Goal: Task Accomplishment & Management: Manage account settings

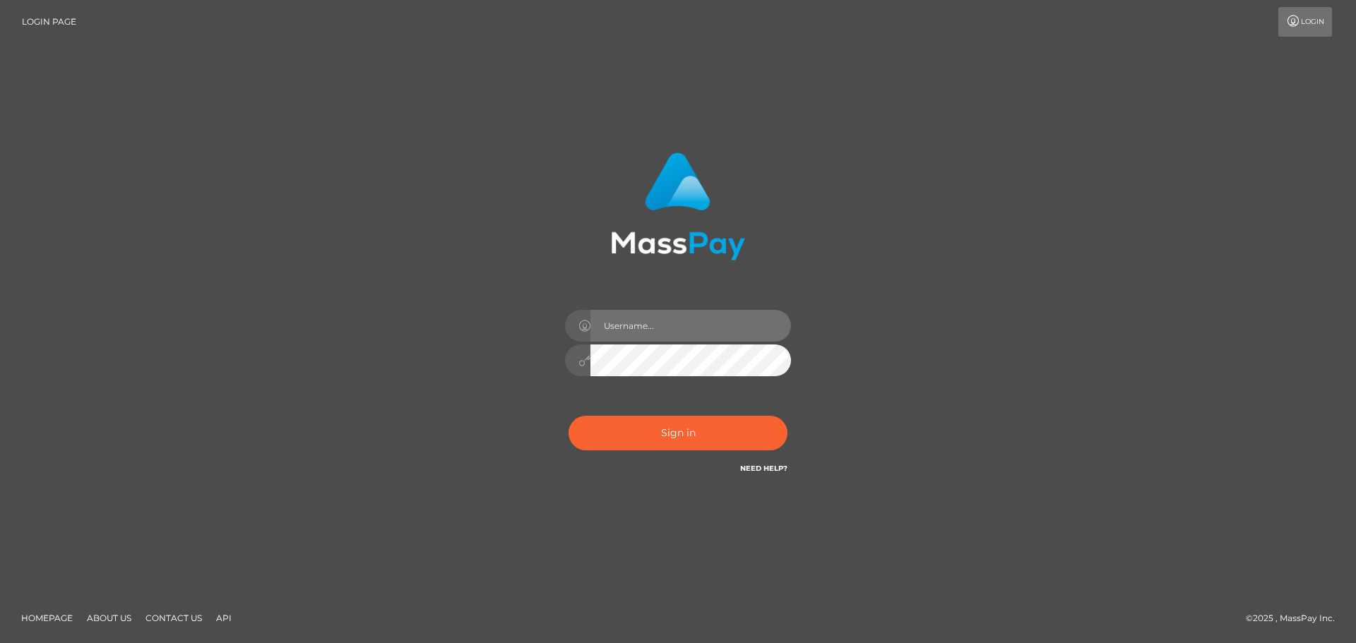
click at [694, 322] on input "text" at bounding box center [690, 326] width 201 height 32
type input "hello.feetfinder"
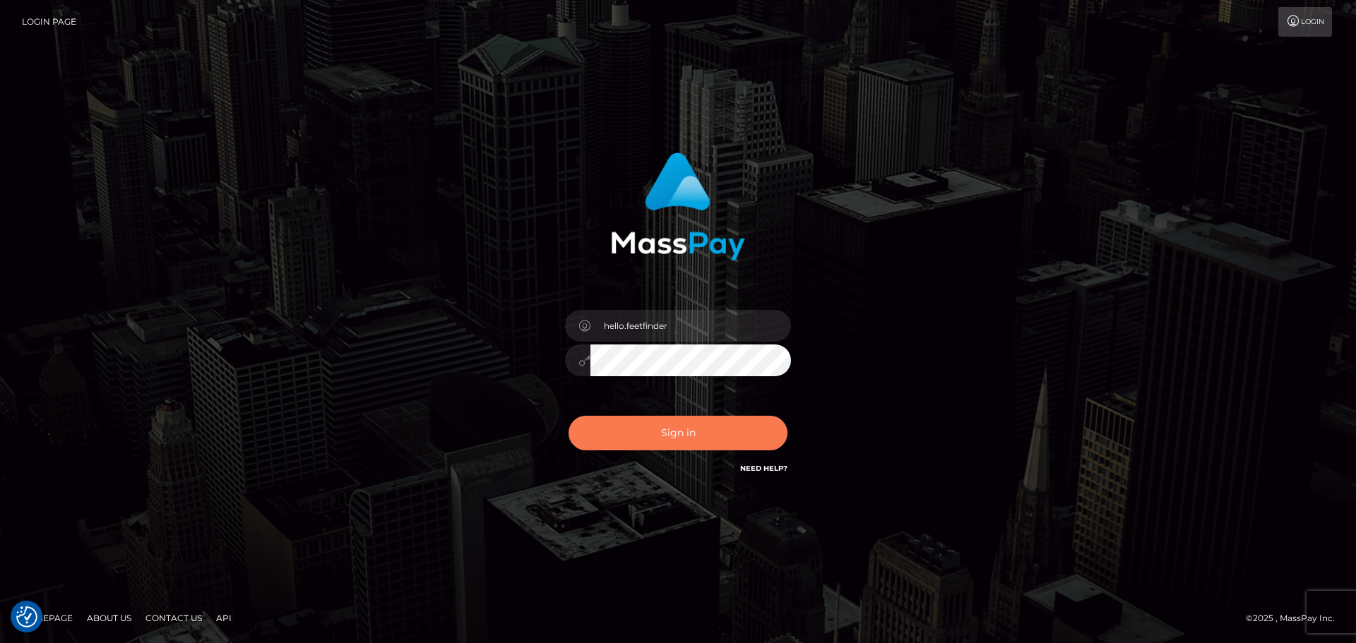
click at [632, 429] on button "Sign in" at bounding box center [678, 433] width 219 height 35
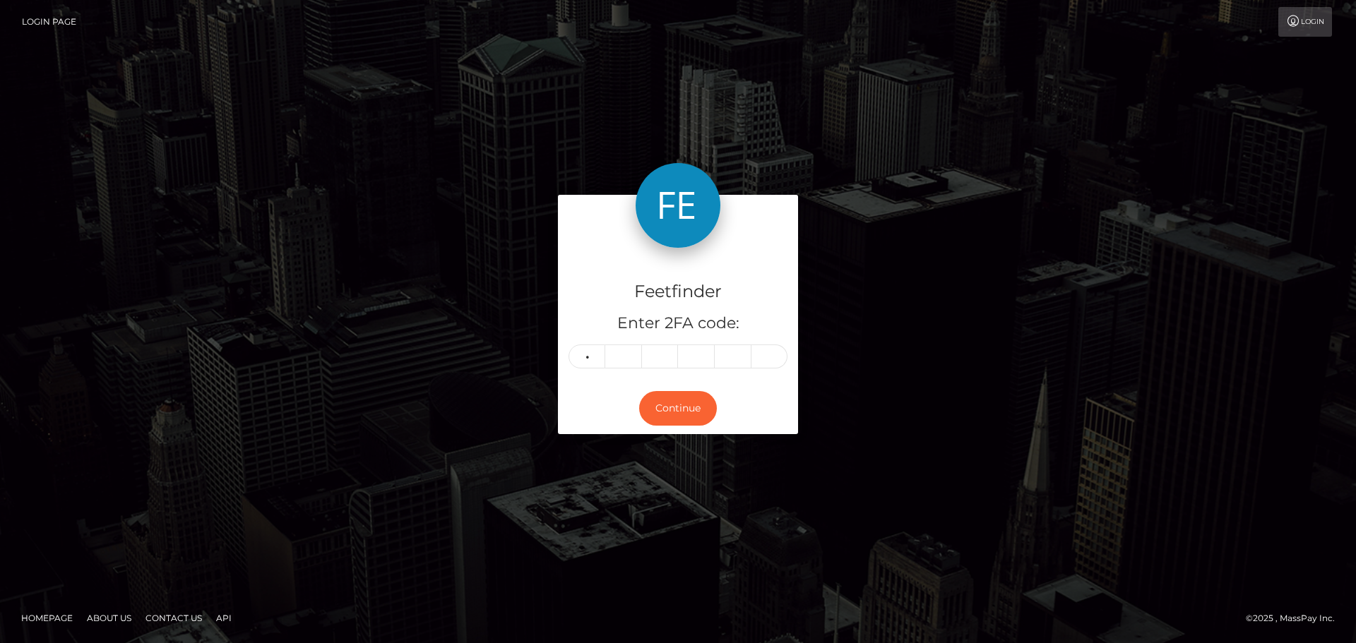
type input "2"
type input "4"
type input "8"
type input "4"
type input "5"
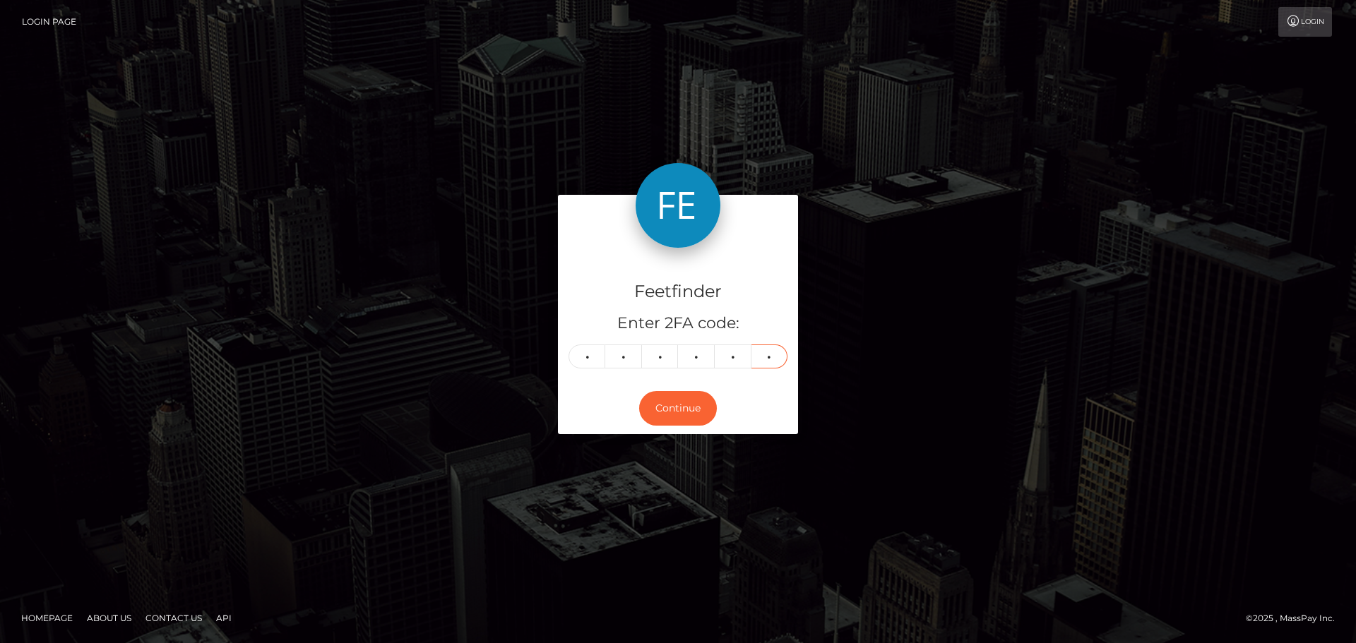
type input "1"
click at [694, 390] on div "Continue" at bounding box center [678, 409] width 240 height 52
click at [696, 400] on button "Continue" at bounding box center [678, 408] width 78 height 35
